Goal: Check status

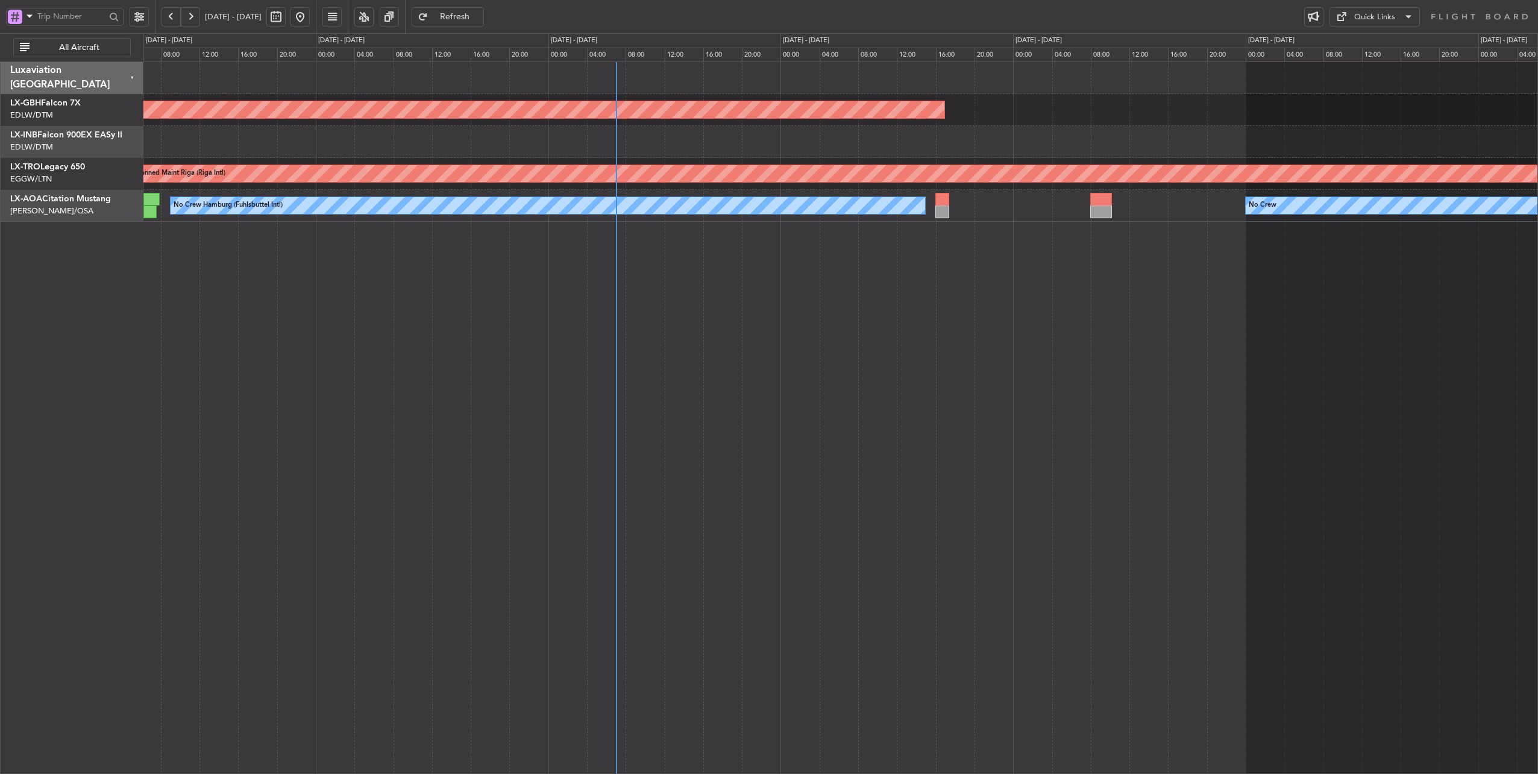
click at [735, 295] on div "Planned Maint Nurnberg Planned Maint [GEOGRAPHIC_DATA] (Riga Intl) No Crew Hamb…" at bounding box center [840, 417] width 1395 height 713
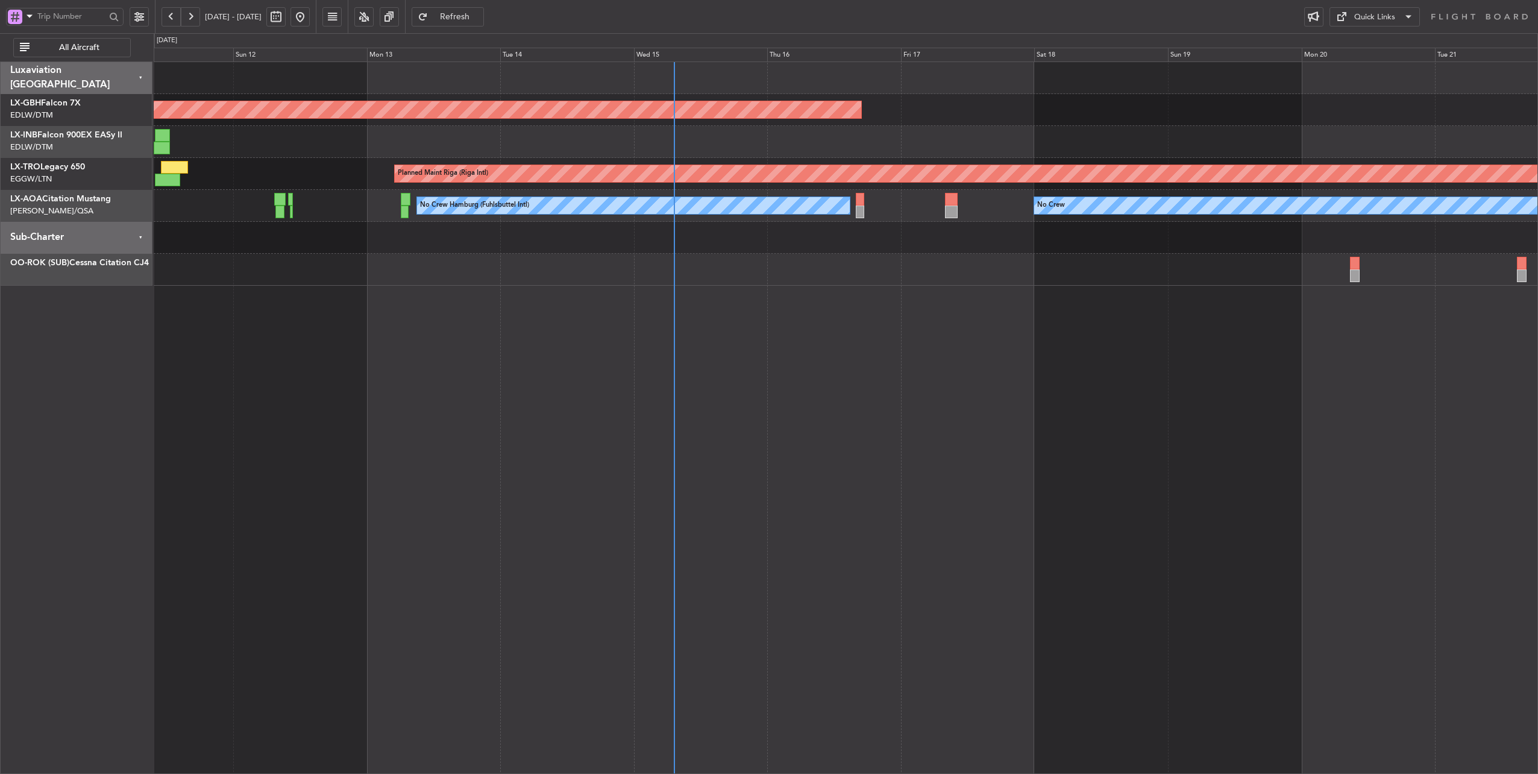
click at [959, 210] on div "No Crew No Crew Hamburg (Fuhlsbuttel Intl)" at bounding box center [846, 206] width 1384 height 32
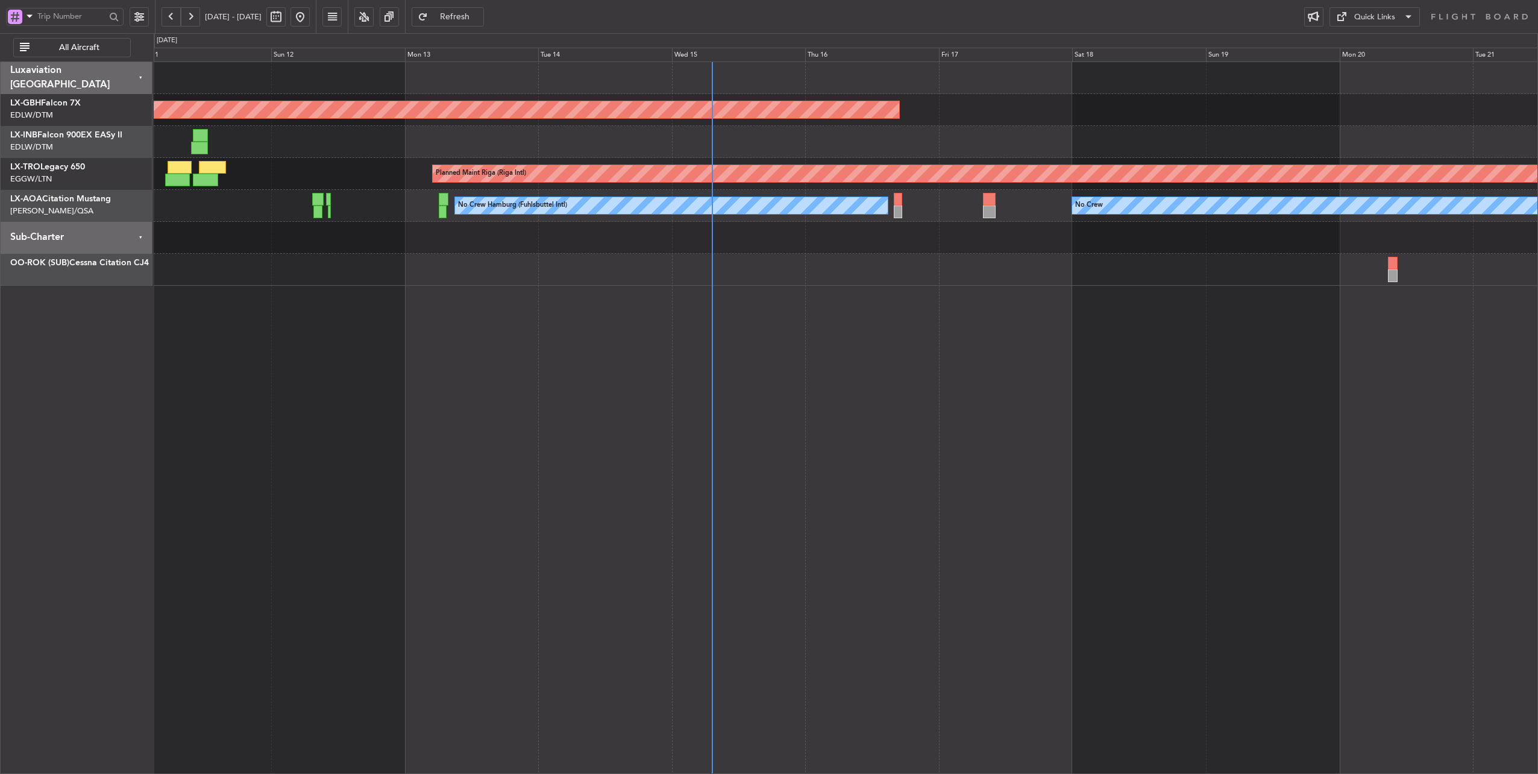
click at [952, 205] on div "No Crew No Crew Hamburg (Fuhlsbuttel Intl)" at bounding box center [846, 206] width 1384 height 32
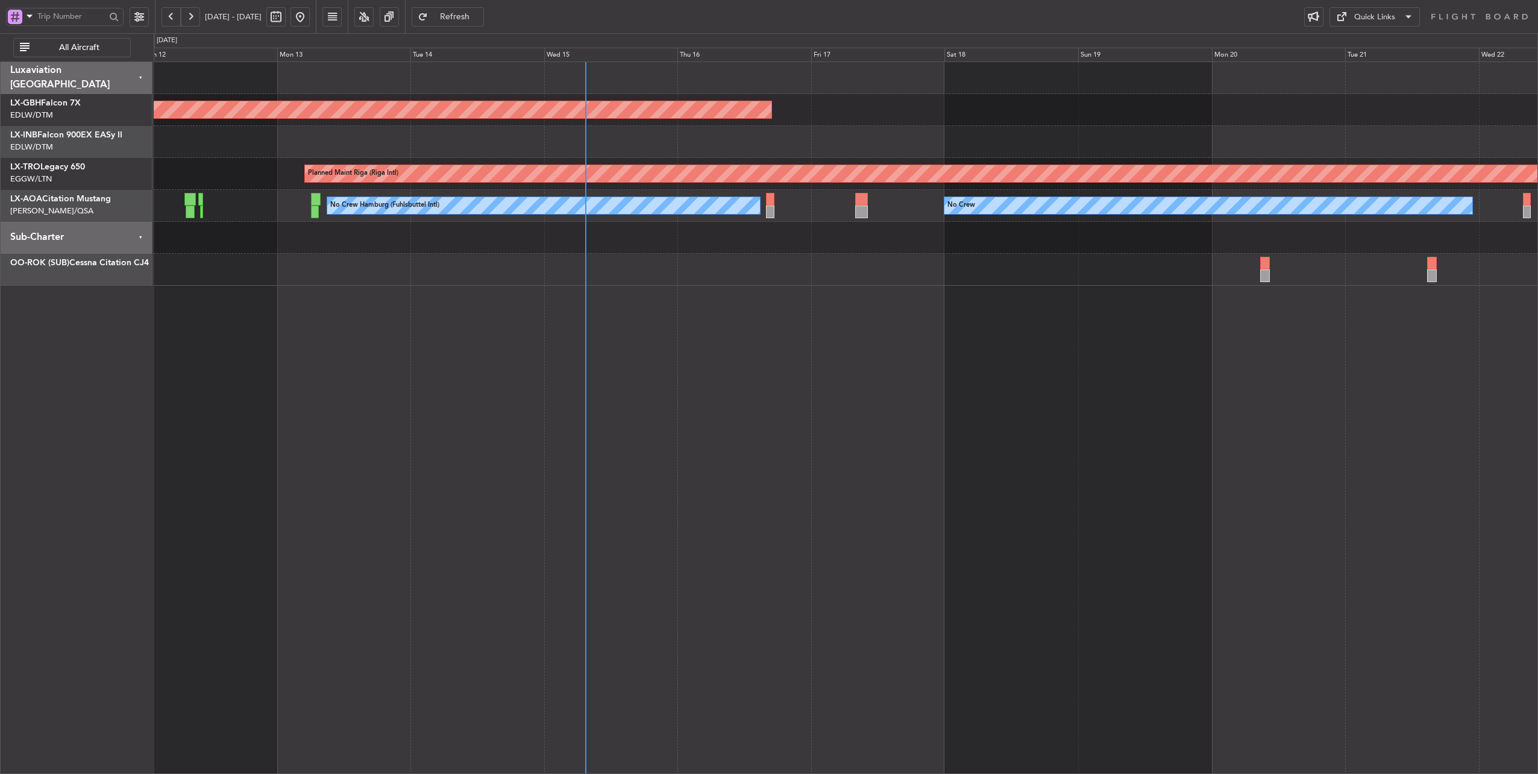
click at [651, 142] on div at bounding box center [846, 142] width 1384 height 32
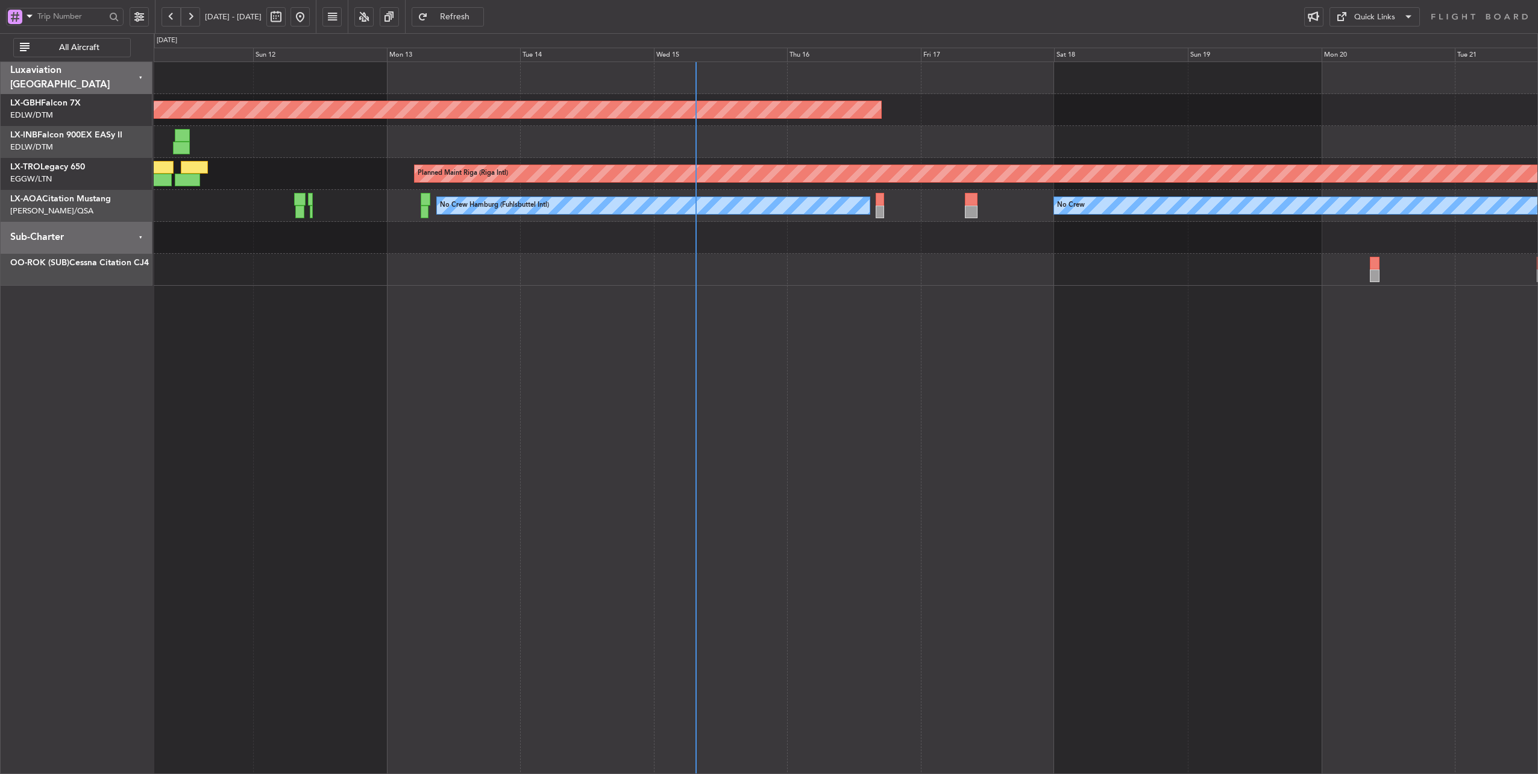
click at [610, 248] on div at bounding box center [846, 238] width 1384 height 32
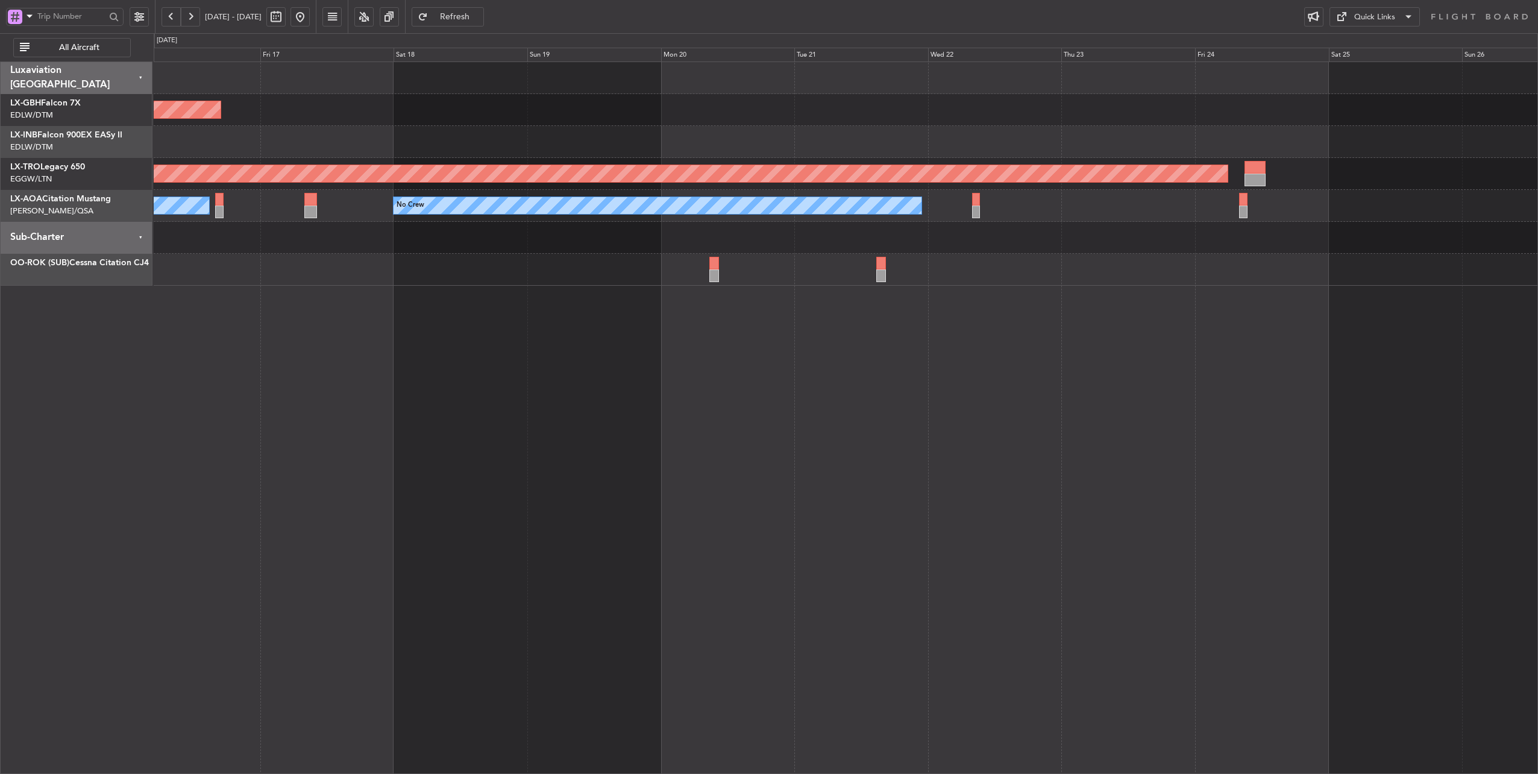
click at [289, 243] on div "Planned Maint Nurnberg Planned Maint [GEOGRAPHIC_DATA] (Riga Intl) No Crew No C…" at bounding box center [846, 174] width 1384 height 224
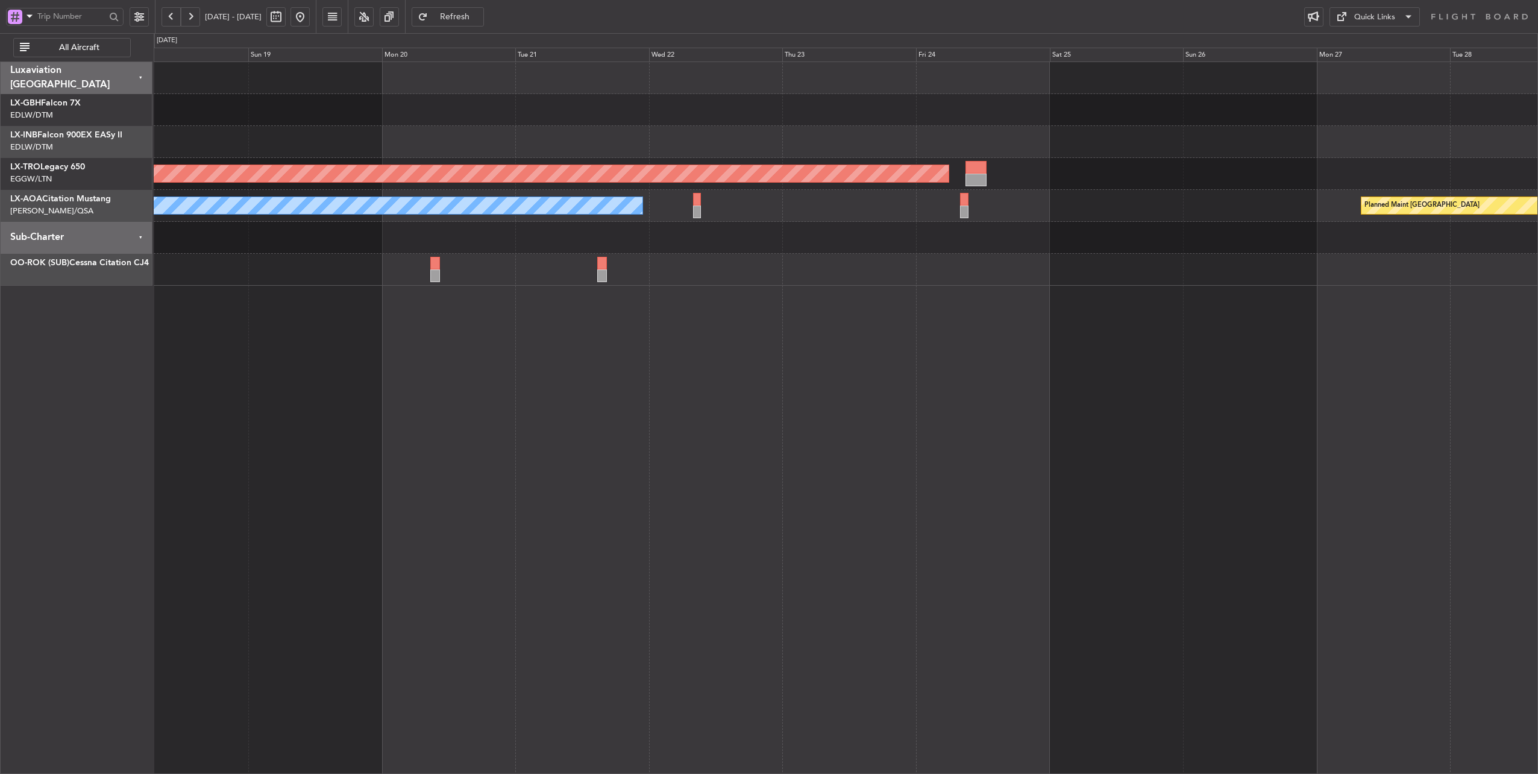
click at [352, 278] on div at bounding box center [846, 270] width 1384 height 32
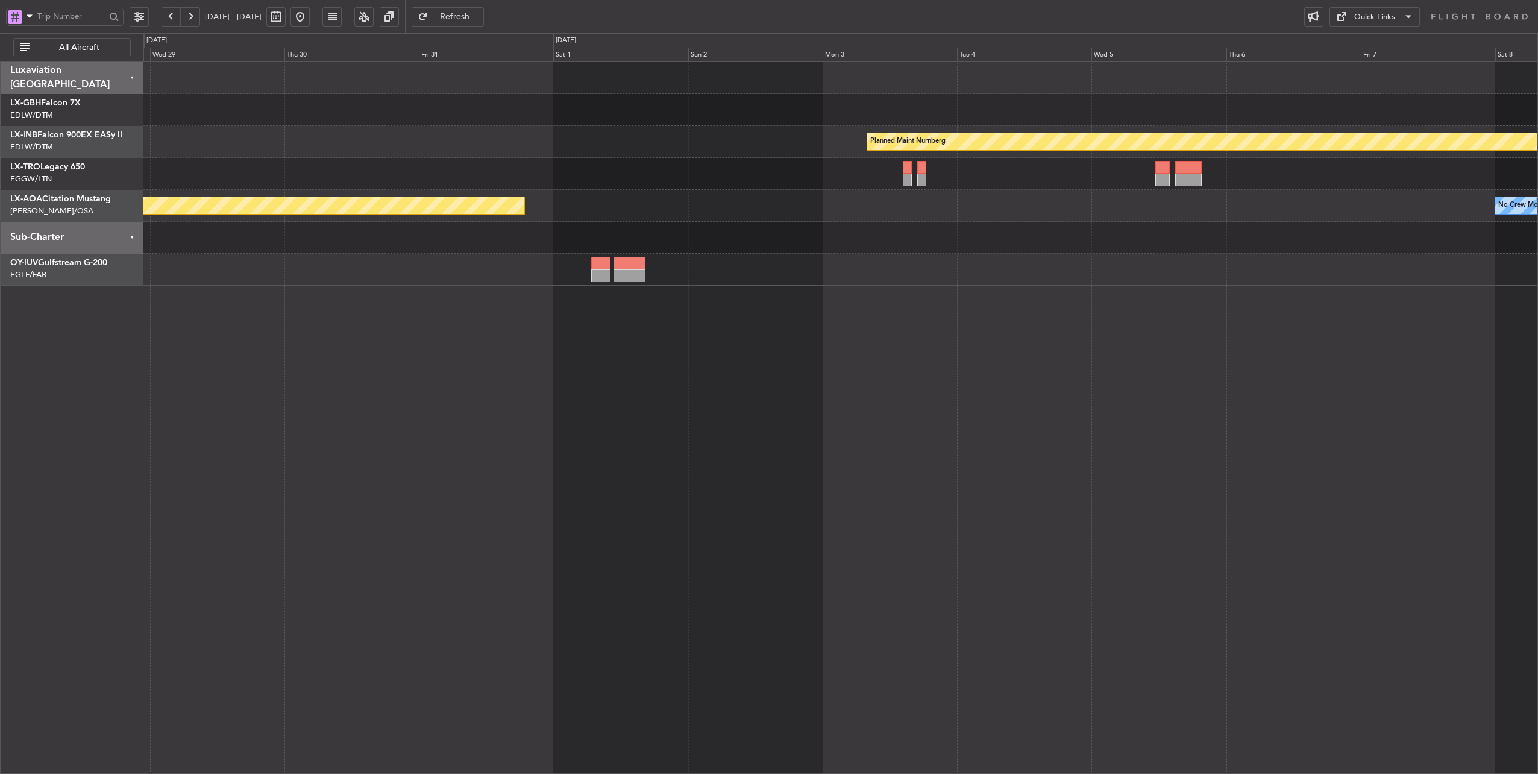
click at [138, 265] on div "Planned Maint Nurnberg Planned Maint [GEOGRAPHIC_DATA] No Crew [GEOGRAPHIC_DATA…" at bounding box center [769, 403] width 1538 height 741
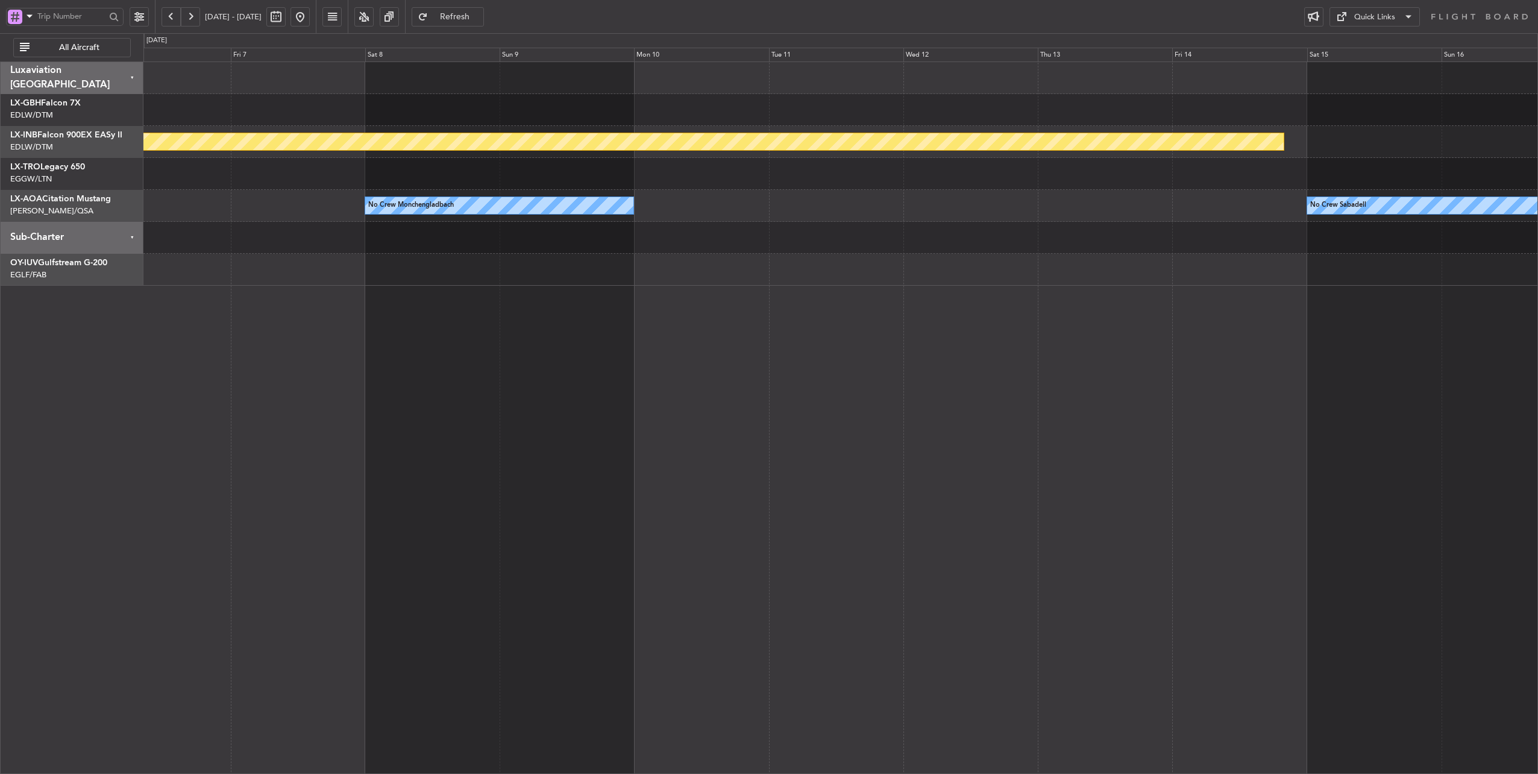
click at [302, 261] on div at bounding box center [840, 270] width 1394 height 32
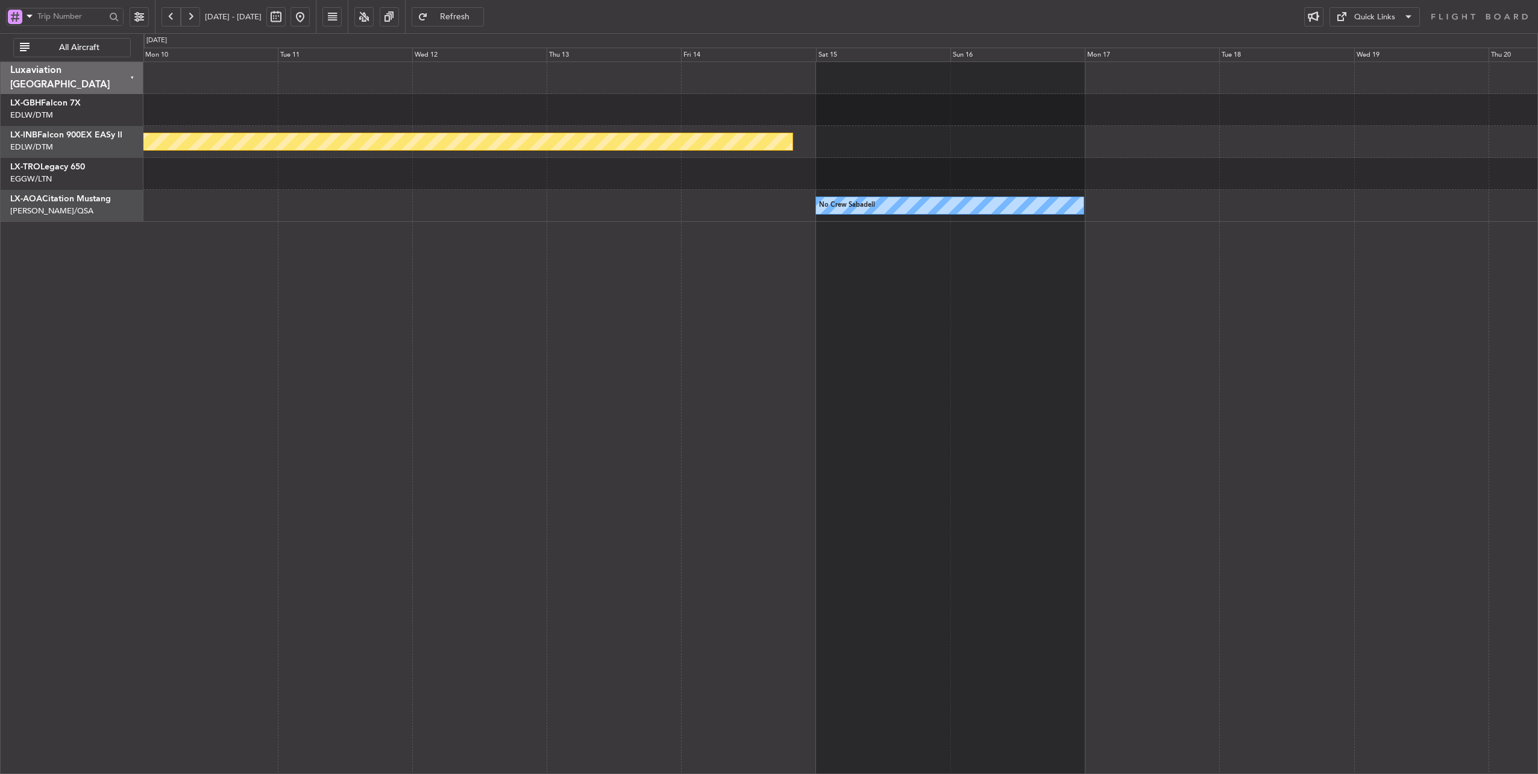
click at [396, 300] on div "Planned Maint Nurnberg No Crew Sabadell No Crew [GEOGRAPHIC_DATA] No Crew Sabad…" at bounding box center [840, 417] width 1395 height 713
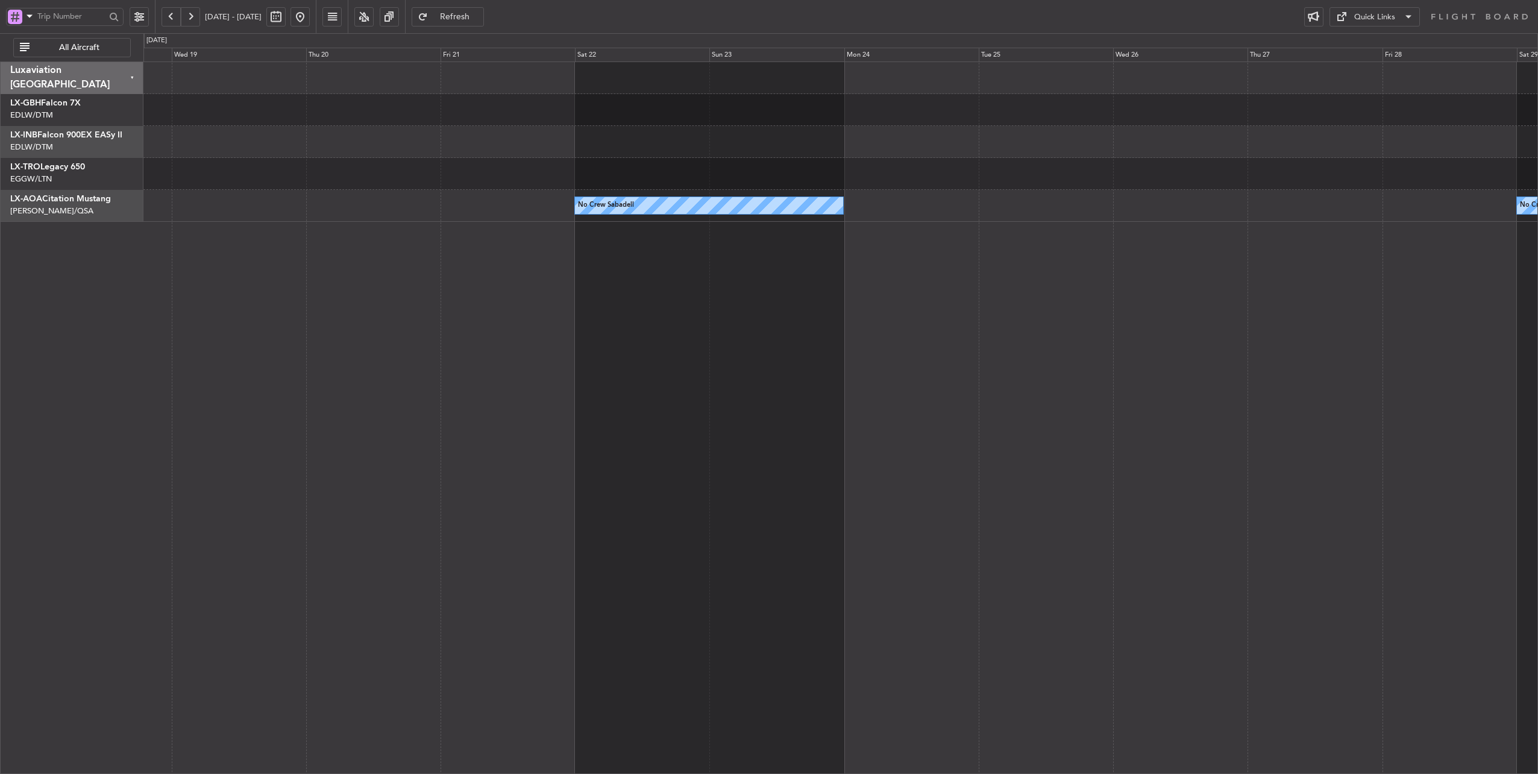
click at [200, 387] on div "No Crew Sabadell No Crew Sabadell No Crew Sabadell" at bounding box center [840, 417] width 1395 height 713
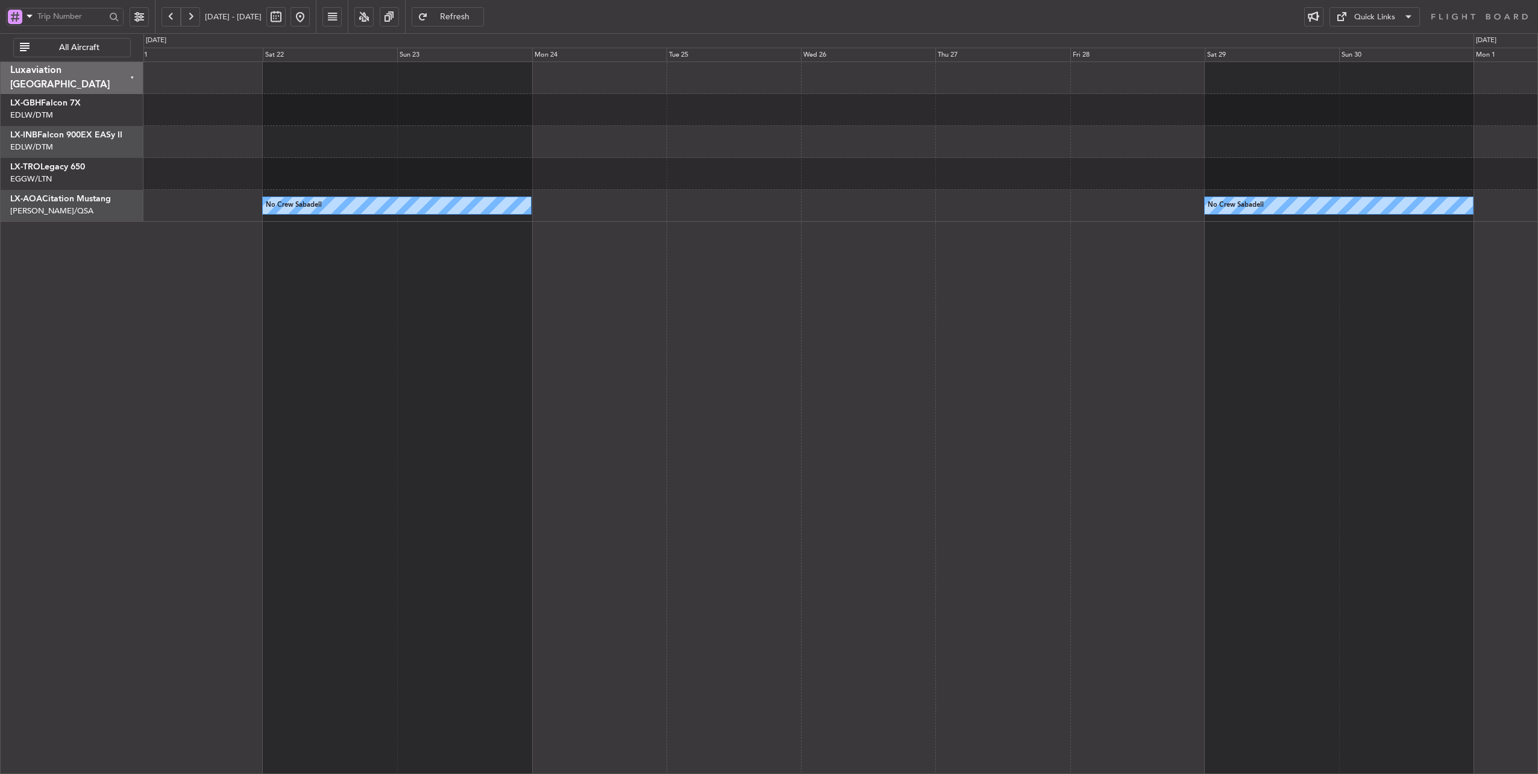
click at [310, 23] on button at bounding box center [299, 16] width 19 height 19
